Goal: Transaction & Acquisition: Download file/media

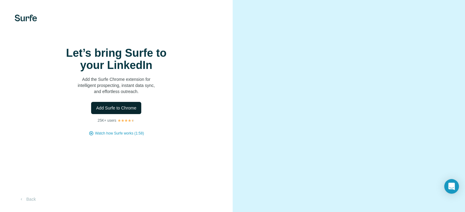
click at [128, 111] on span "Add Surfe to Chrome" at bounding box center [116, 108] width 40 height 6
click at [122, 111] on span "Add Surfe to Chrome" at bounding box center [116, 108] width 40 height 6
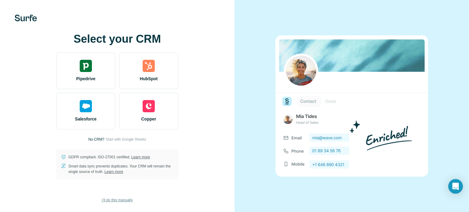
click at [129, 202] on span "I’ll do this manually" at bounding box center [117, 200] width 31 height 5
click at [129, 199] on span "I’ll do this manually" at bounding box center [117, 200] width 31 height 5
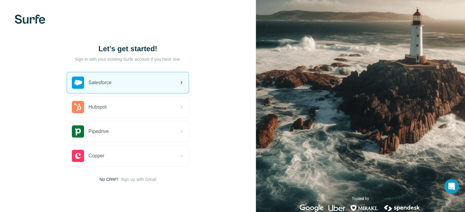
click at [183, 84] on icon at bounding box center [180, 82] width 7 height 7
